Goal: Book appointment/travel/reservation

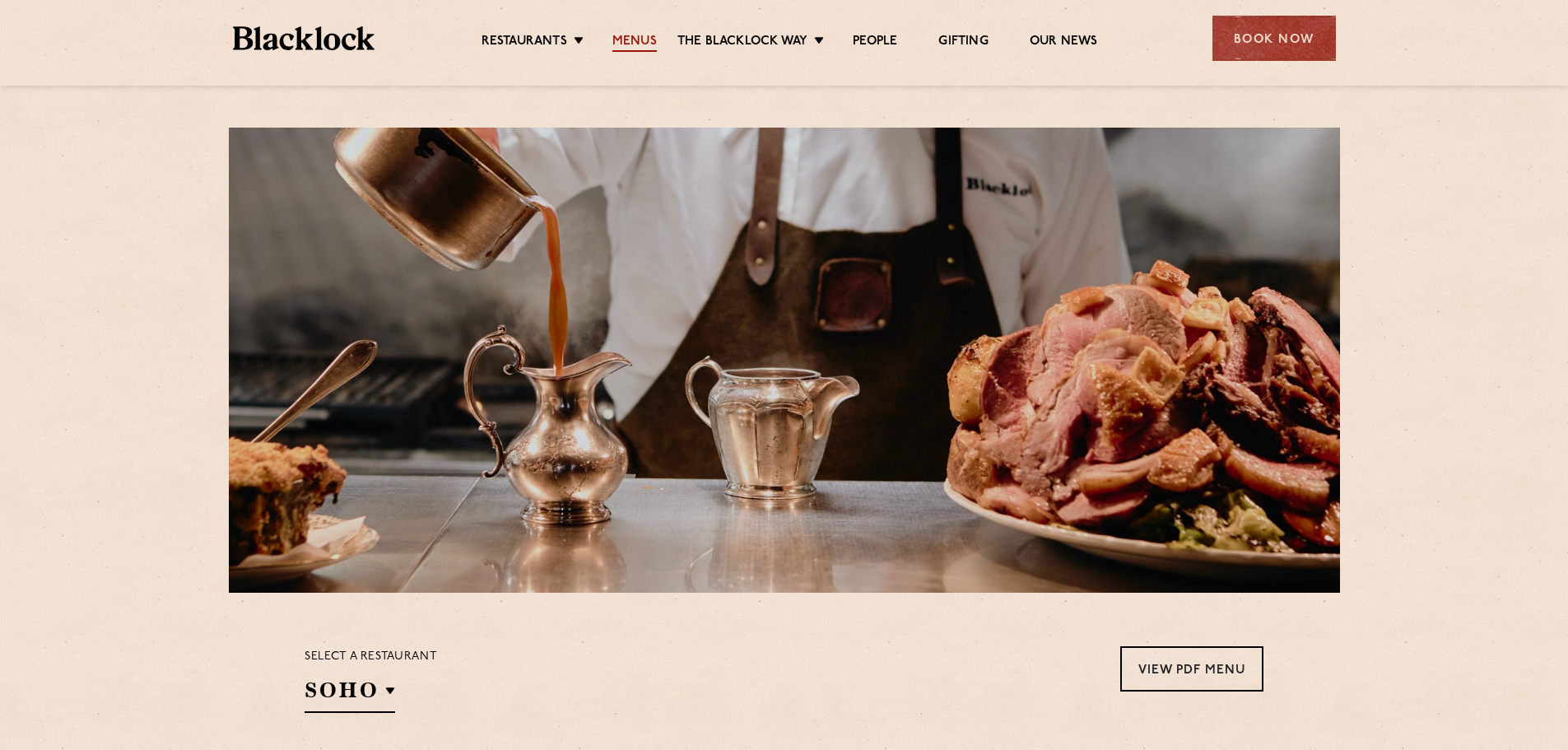
click at [625, 40] on link "Menus" at bounding box center [634, 43] width 44 height 18
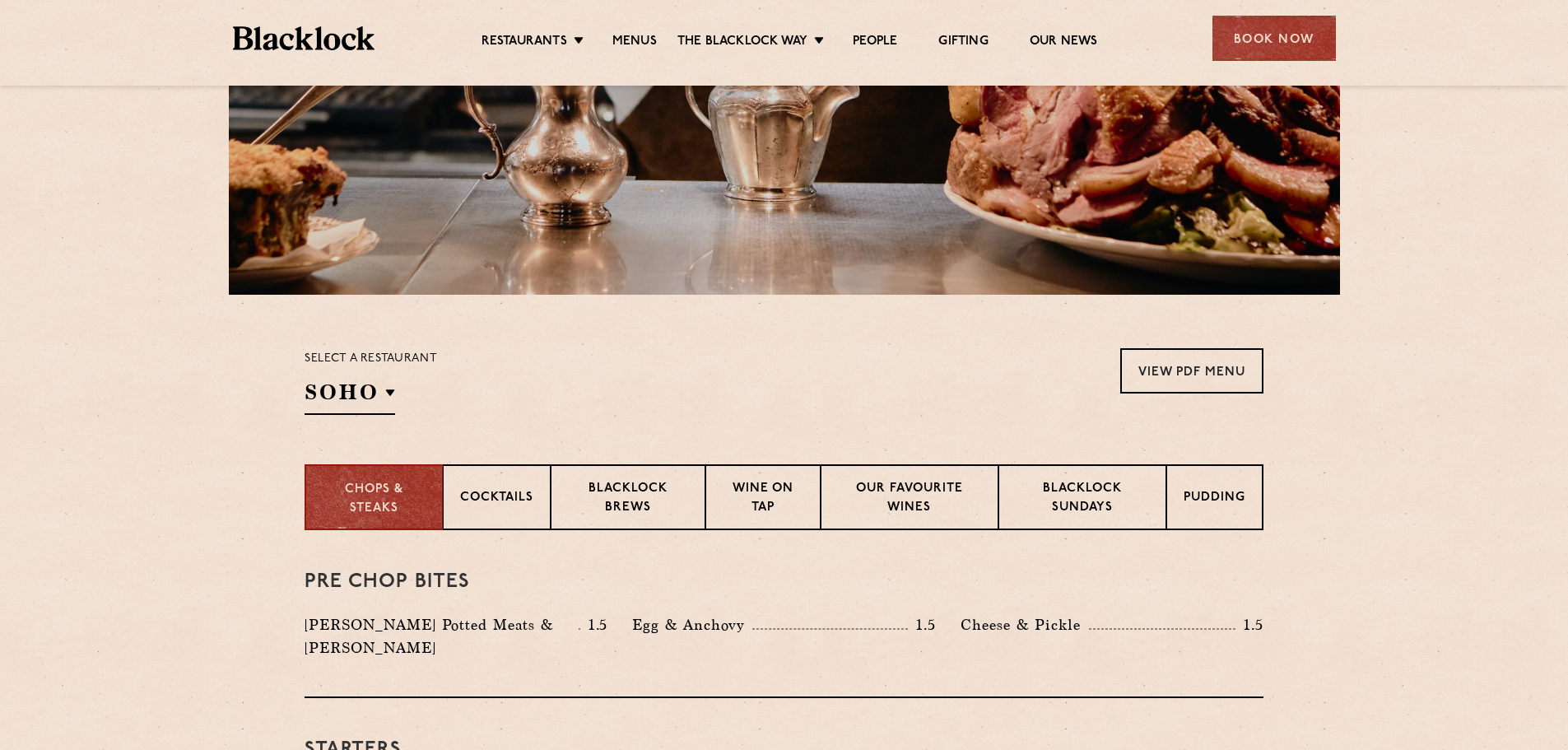
scroll to position [329, 0]
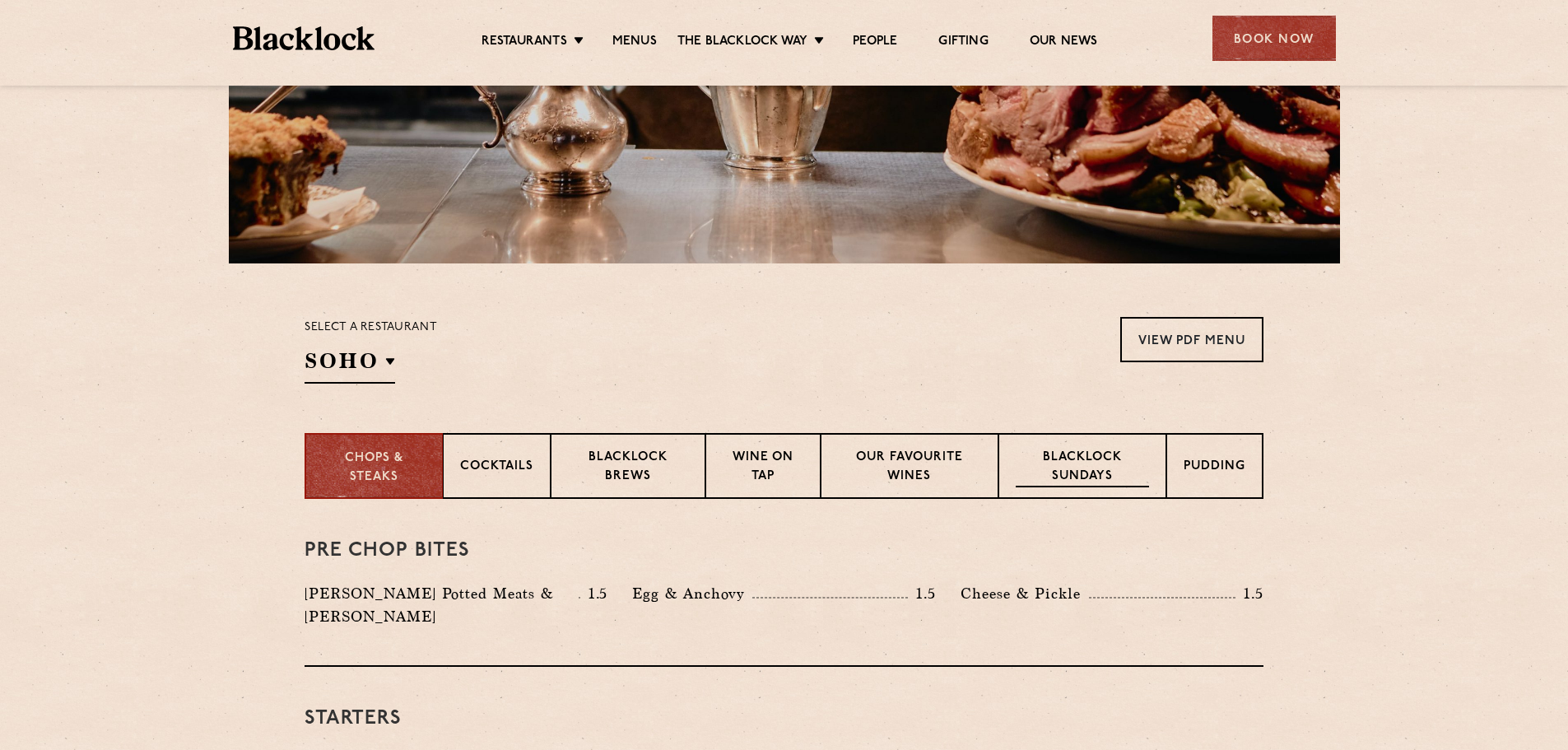
click at [1064, 475] on p "Blacklock Sundays" at bounding box center [1082, 468] width 133 height 39
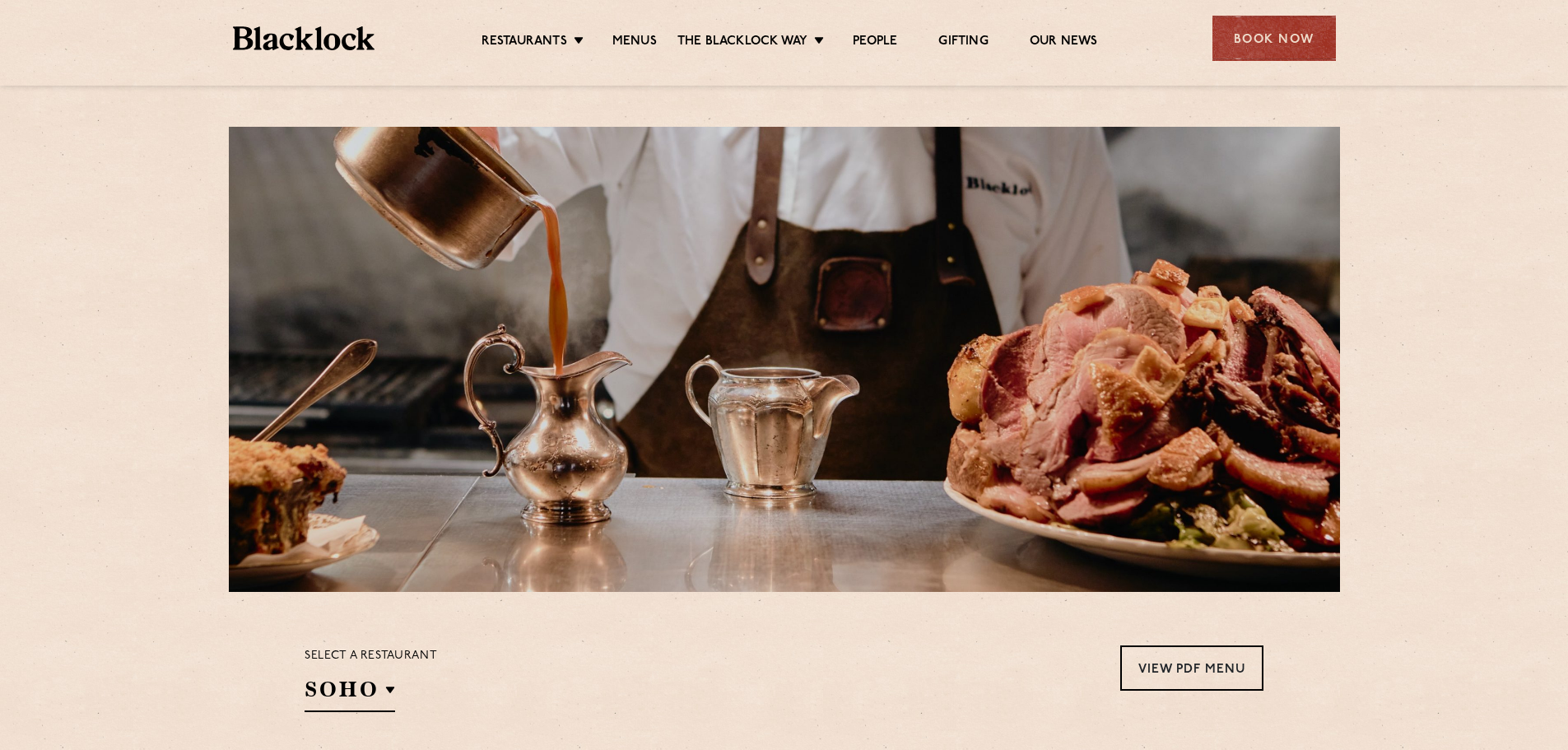
scroll to position [0, 0]
click at [1258, 33] on div "Book Now" at bounding box center [1274, 38] width 123 height 45
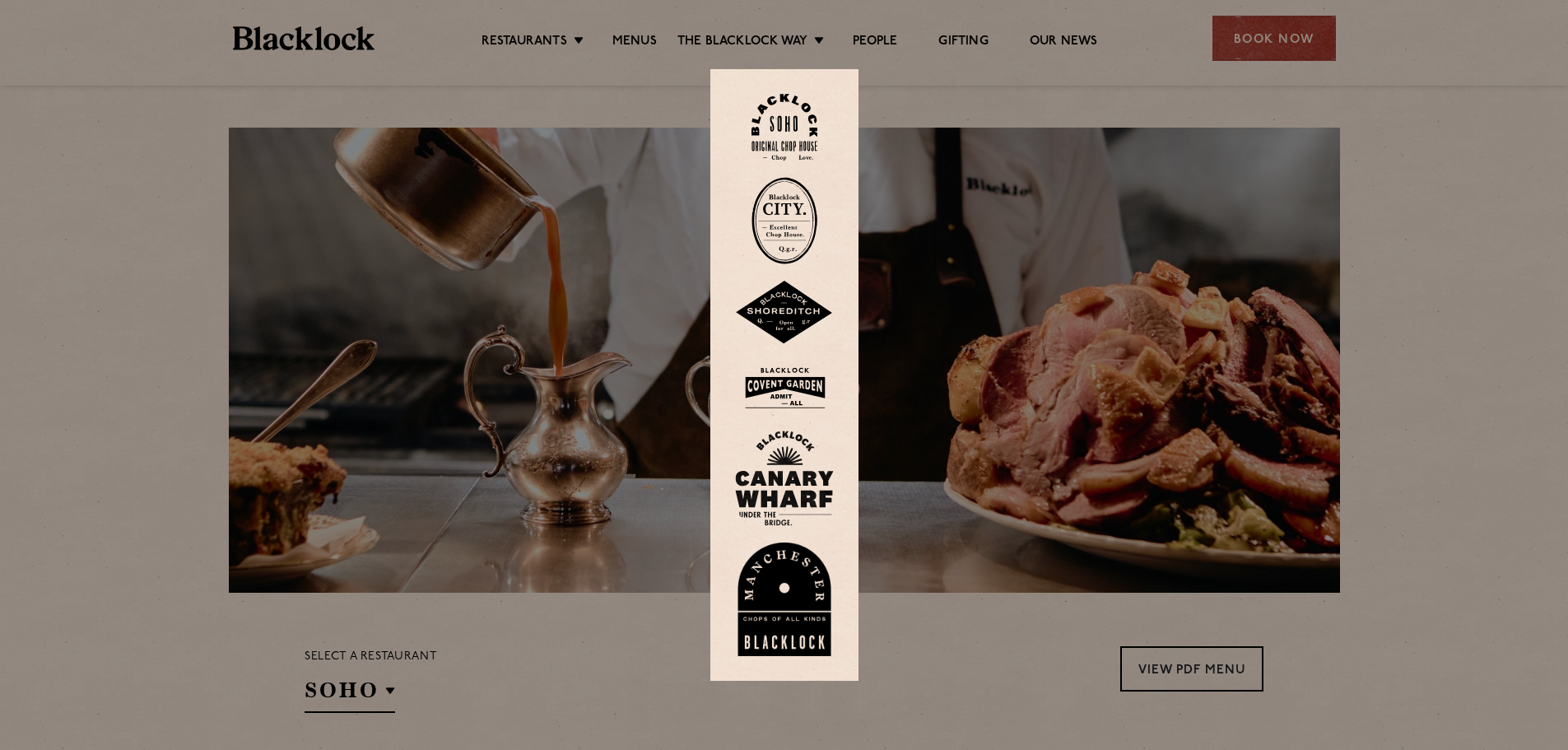
click at [810, 138] on img at bounding box center [785, 127] width 66 height 67
